Goal: Navigation & Orientation: Go to known website

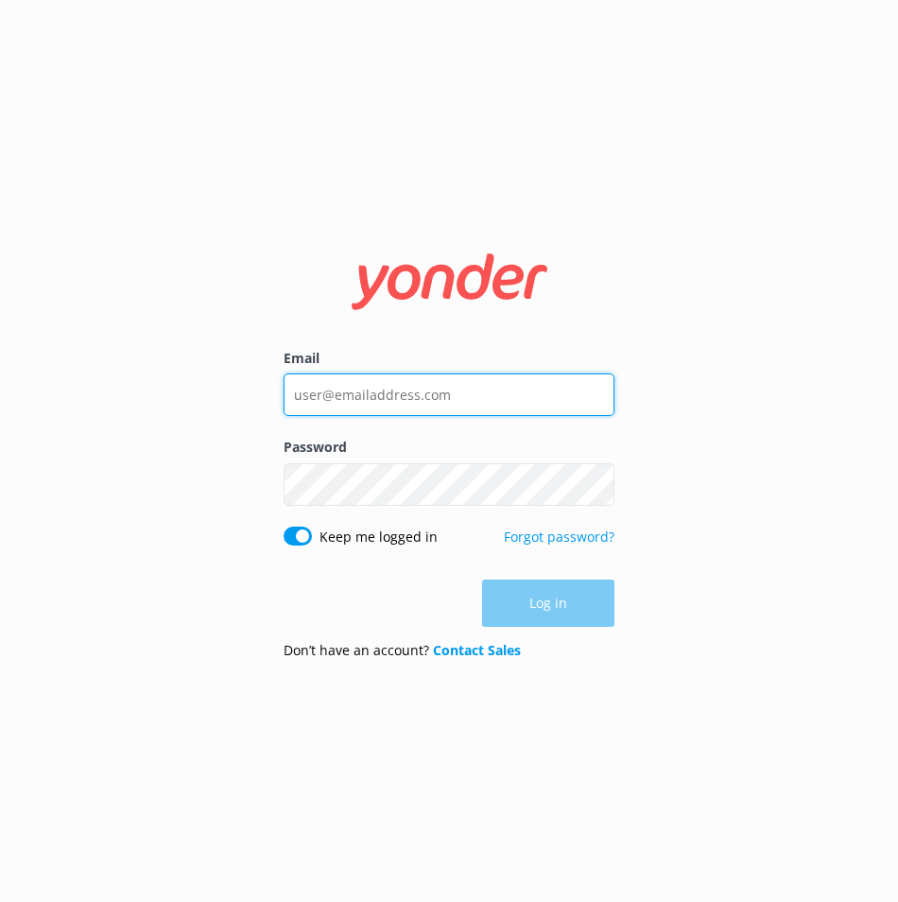
type input "[EMAIL_ADDRESS][DOMAIN_NAME]"
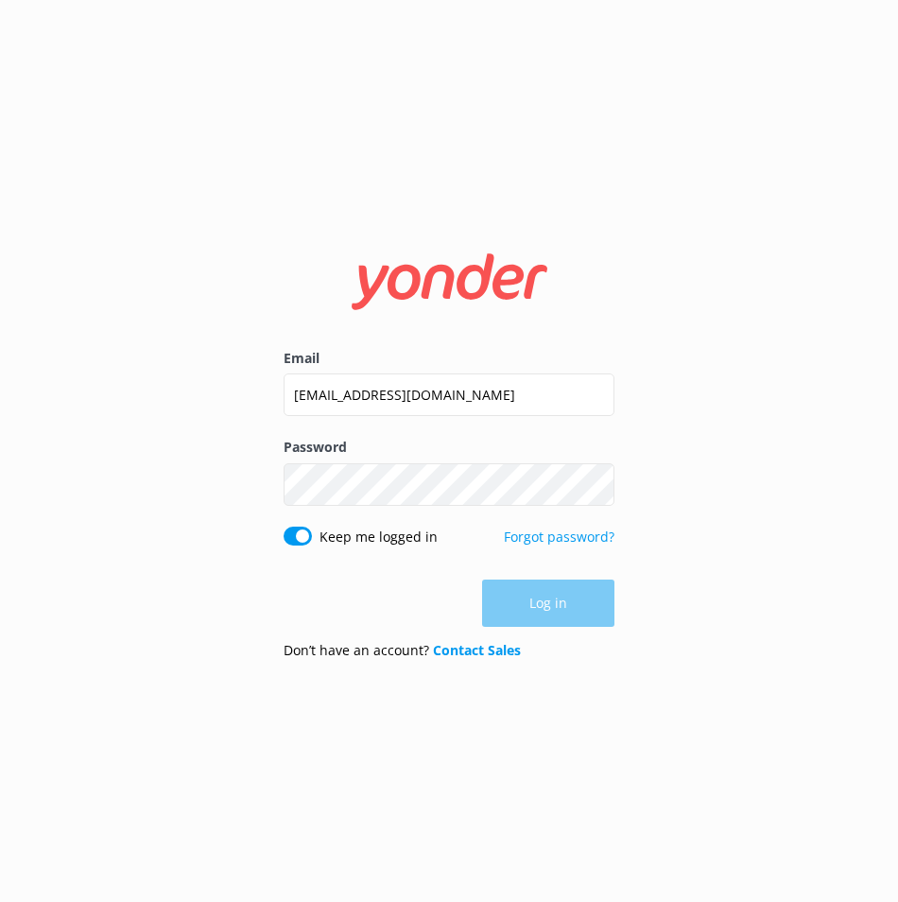
click at [545, 599] on div "Log in" at bounding box center [449, 602] width 331 height 47
click at [543, 599] on button "Log in" at bounding box center [548, 603] width 132 height 47
